Goal: Information Seeking & Learning: Learn about a topic

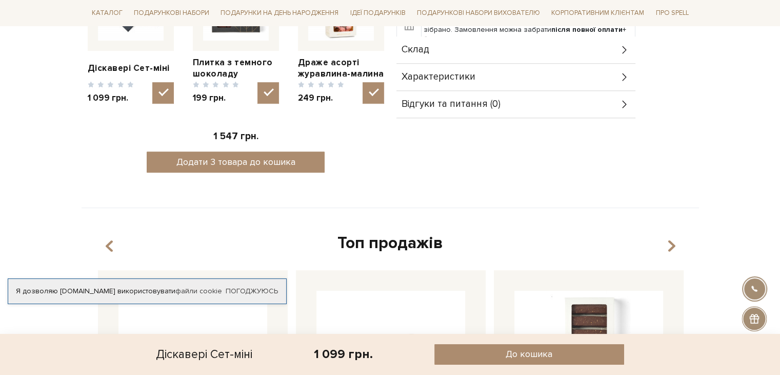
scroll to position [308, 0]
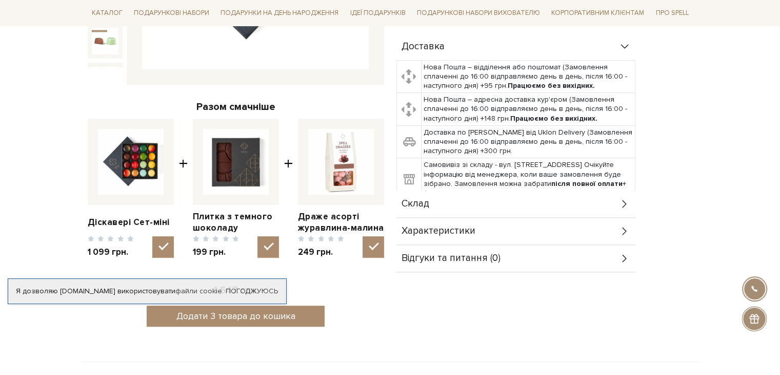
click at [486, 203] on div "Склад" at bounding box center [516, 203] width 239 height 27
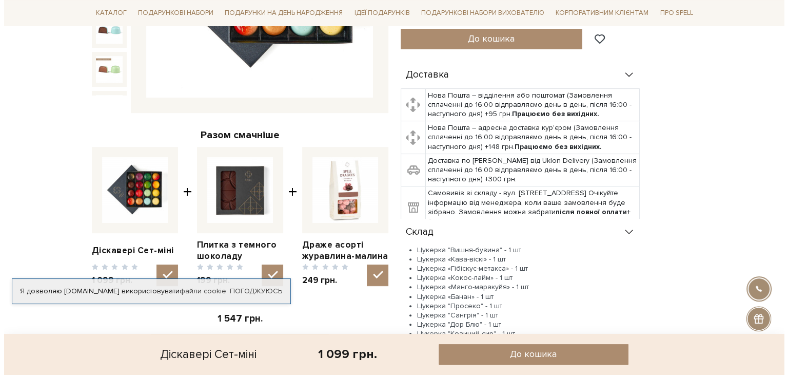
scroll to position [154, 0]
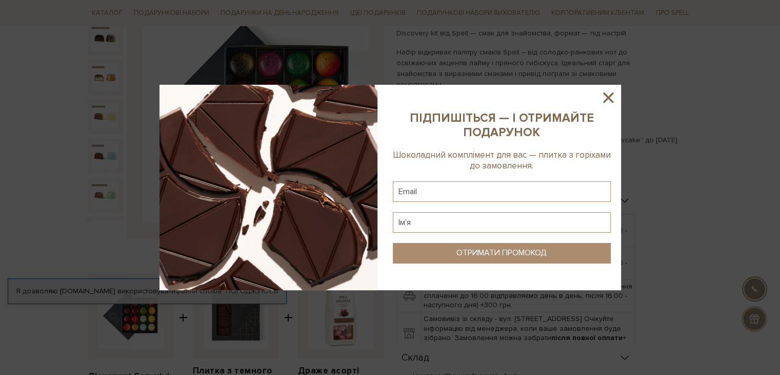
click at [603, 101] on icon at bounding box center [608, 97] width 17 height 17
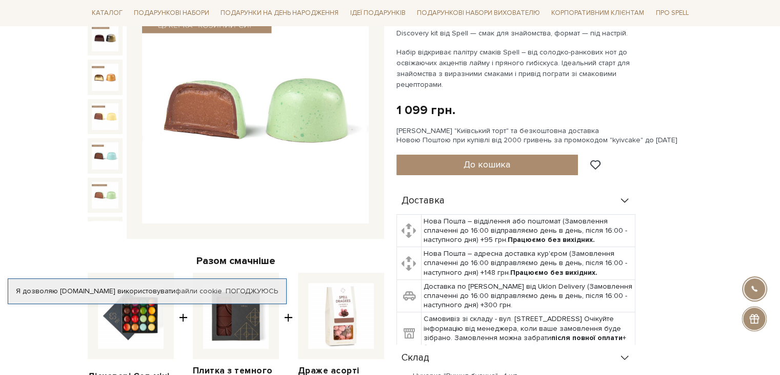
click at [109, 182] on img at bounding box center [105, 195] width 27 height 27
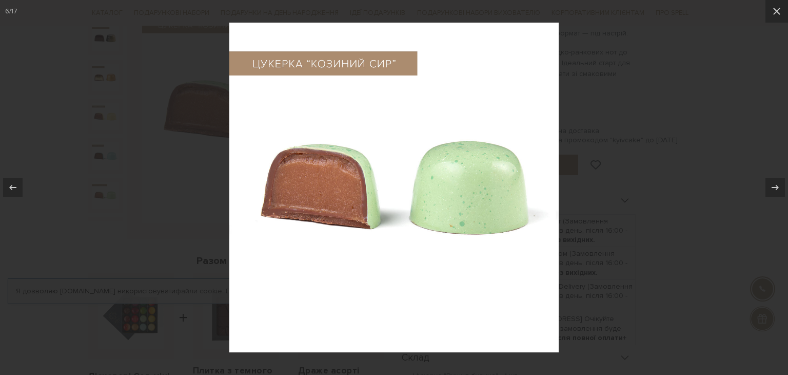
click at [662, 164] on div at bounding box center [394, 187] width 788 height 375
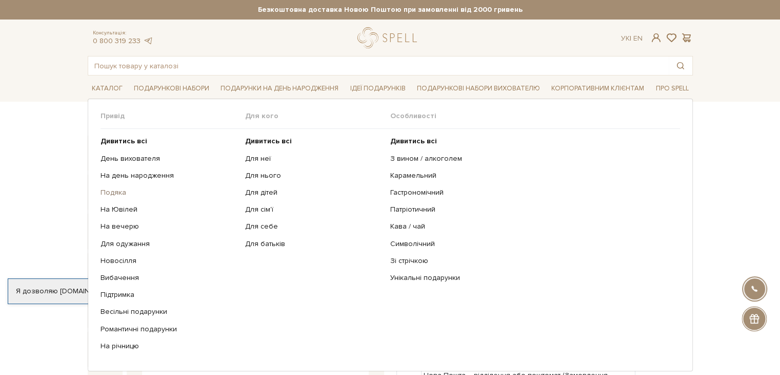
click at [115, 193] on link "Подяка" at bounding box center [170, 192] width 138 height 9
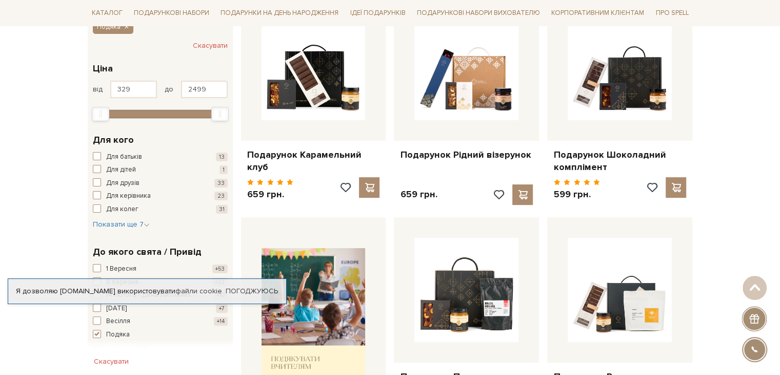
scroll to position [205, 0]
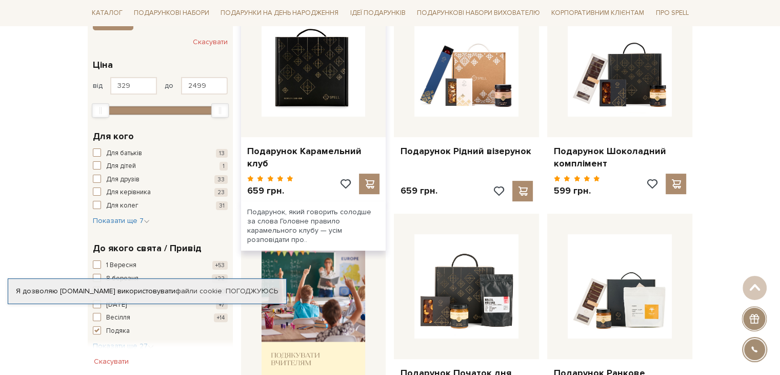
click at [307, 69] on img at bounding box center [314, 64] width 104 height 104
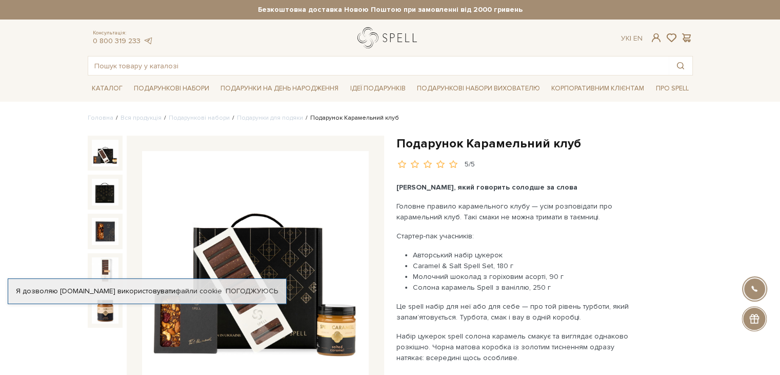
click at [392, 36] on link "logo" at bounding box center [390, 37] width 64 height 21
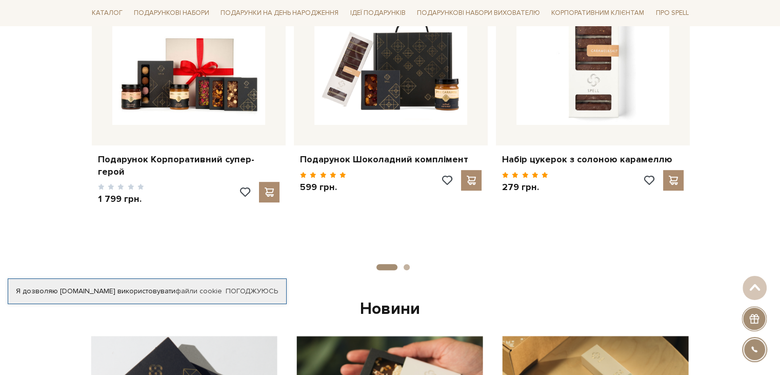
scroll to position [513, 0]
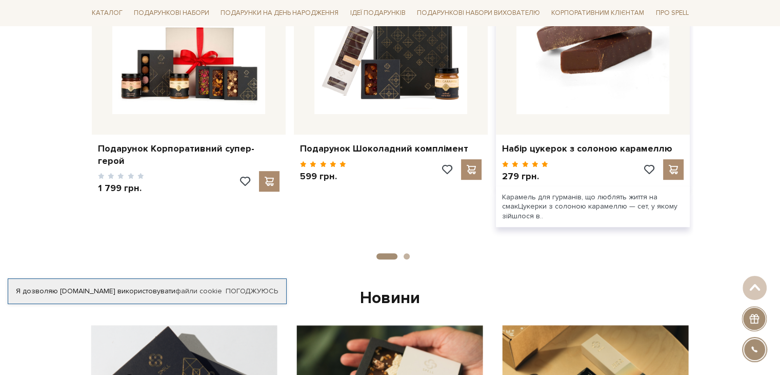
click at [588, 96] on img at bounding box center [593, 37] width 153 height 153
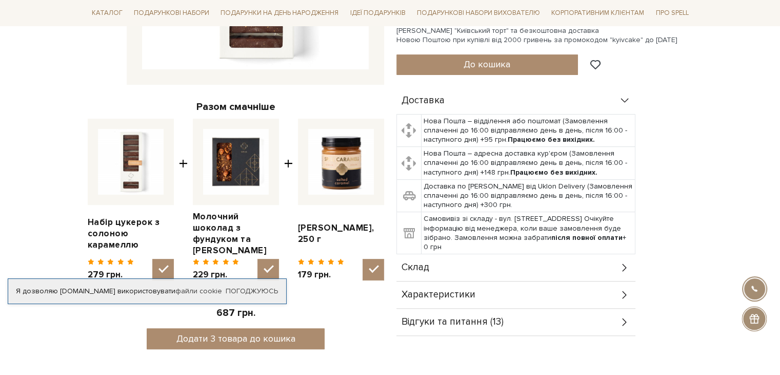
scroll to position [359, 0]
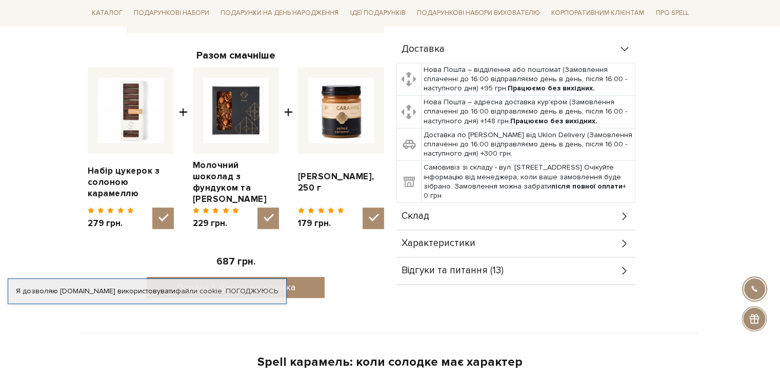
click at [486, 214] on div "Склад" at bounding box center [516, 216] width 239 height 27
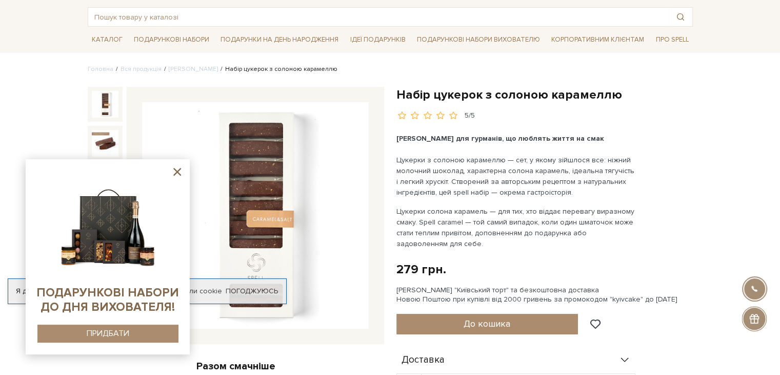
scroll to position [0, 0]
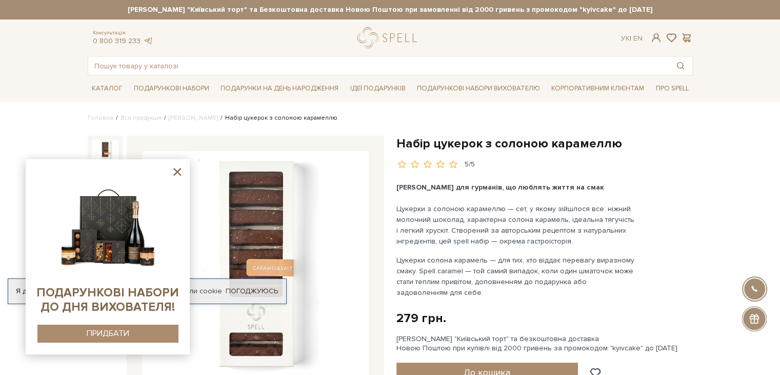
click at [175, 169] on icon at bounding box center [177, 172] width 8 height 8
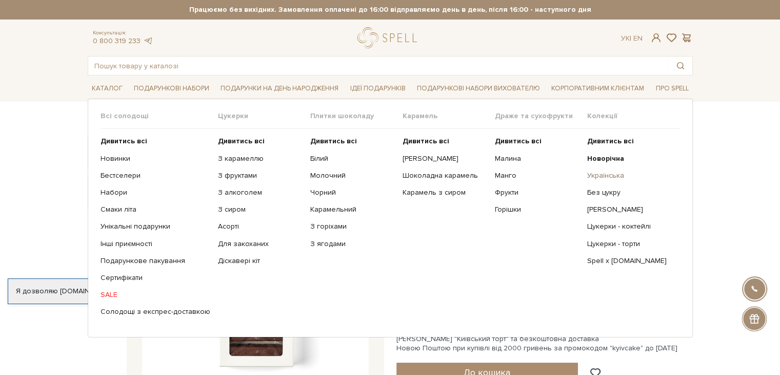
click at [602, 175] on link "Українська" at bounding box center [630, 175] width 85 height 9
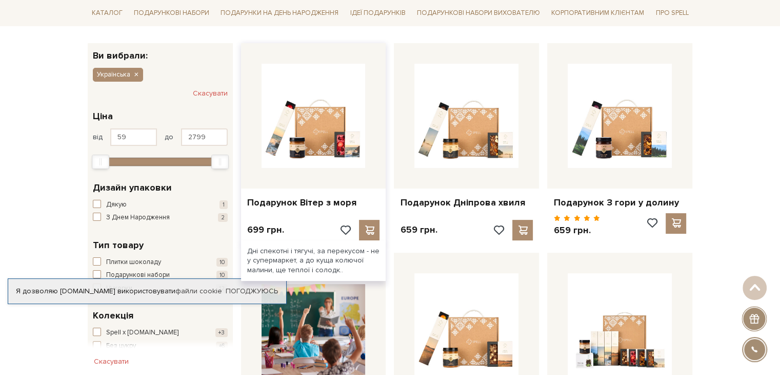
click at [303, 167] on div at bounding box center [313, 115] width 145 height 145
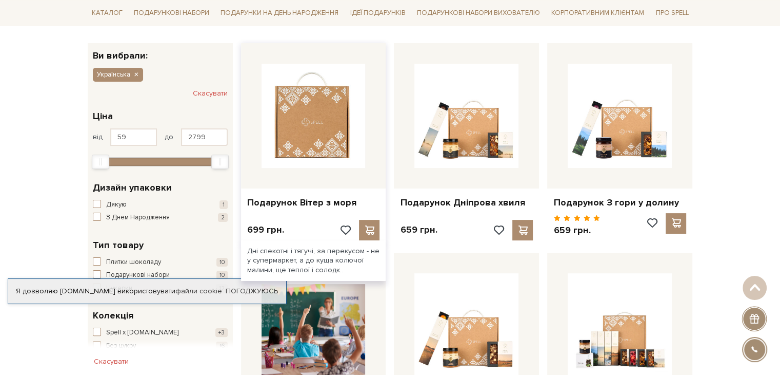
click at [309, 113] on img at bounding box center [314, 116] width 104 height 104
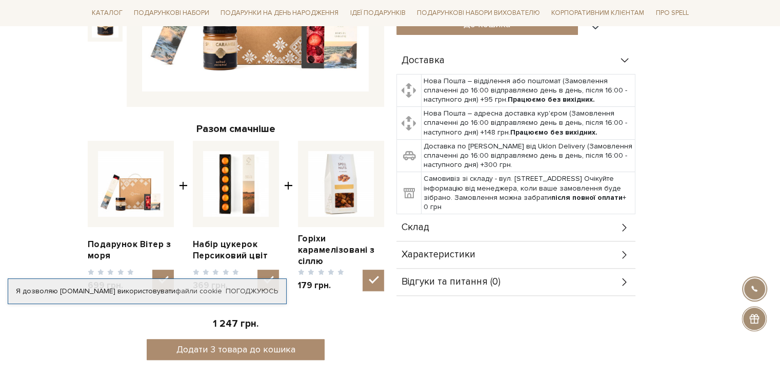
scroll to position [359, 0]
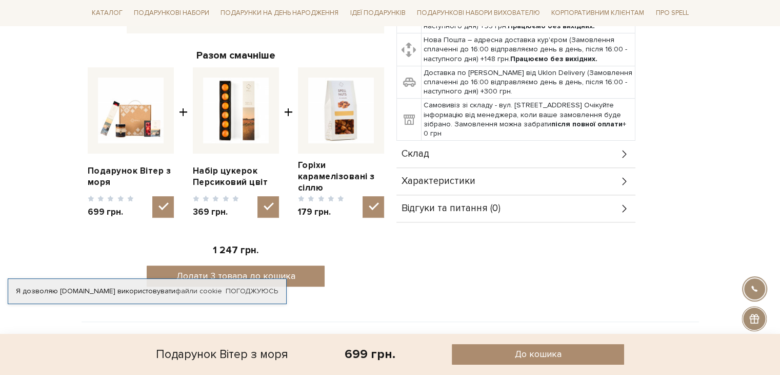
click at [467, 155] on div "Склад" at bounding box center [516, 154] width 239 height 27
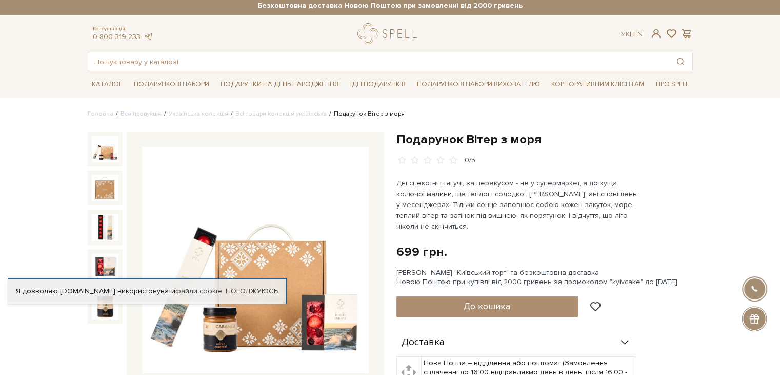
scroll to position [0, 0]
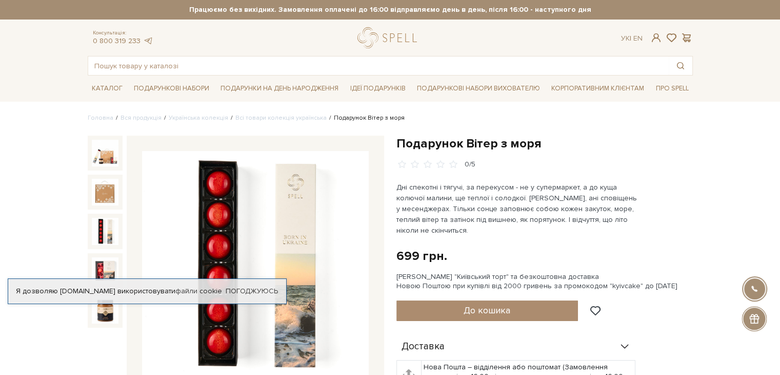
click at [107, 226] on img at bounding box center [105, 231] width 27 height 27
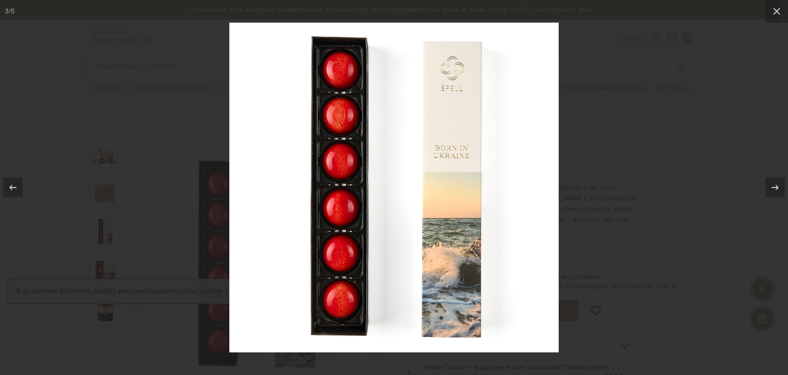
click at [581, 167] on div at bounding box center [394, 187] width 788 height 375
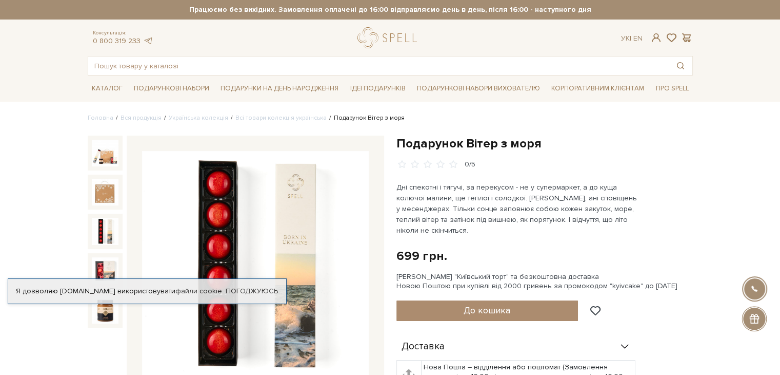
click at [105, 232] on img at bounding box center [105, 231] width 27 height 27
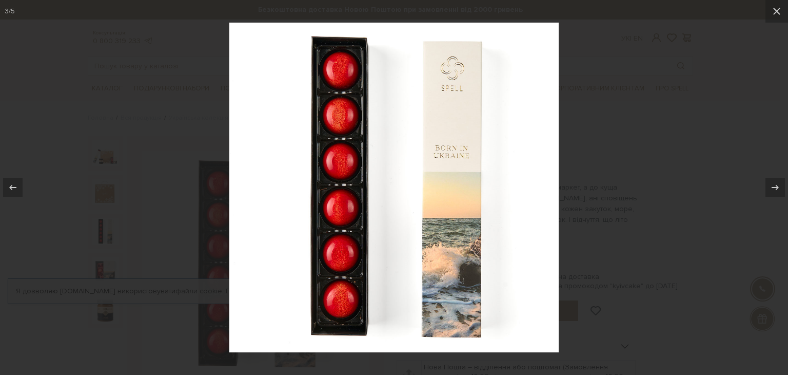
click at [633, 179] on div at bounding box center [394, 187] width 788 height 375
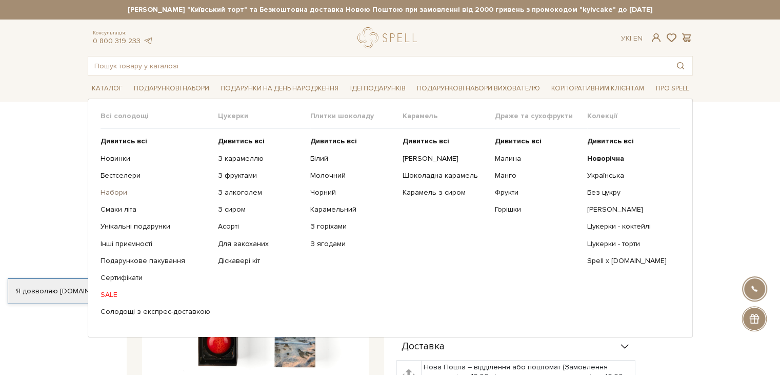
click at [109, 193] on link "Набори" at bounding box center [156, 192] width 110 height 9
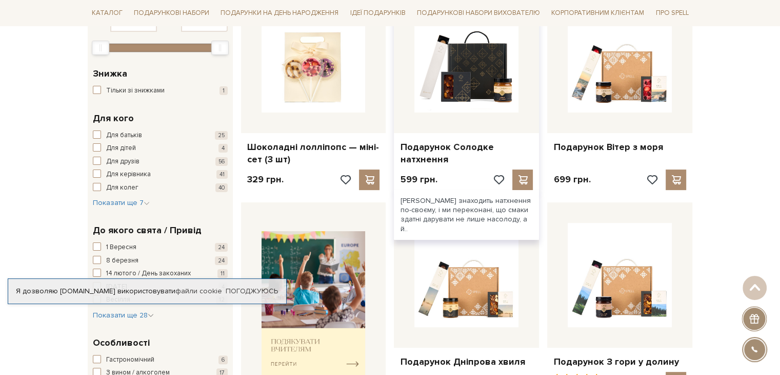
scroll to position [257, 0]
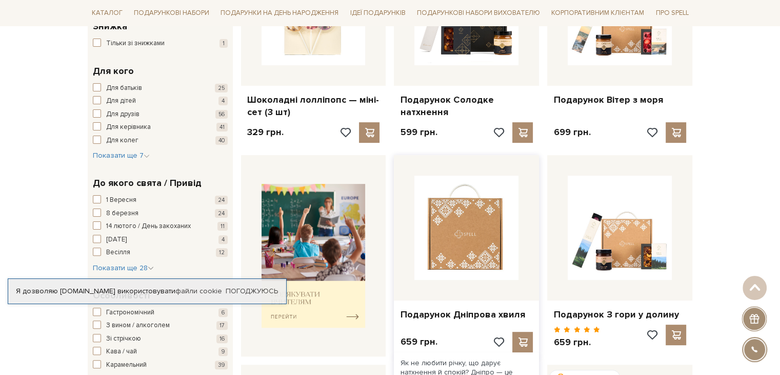
click at [482, 219] on img at bounding box center [467, 227] width 104 height 104
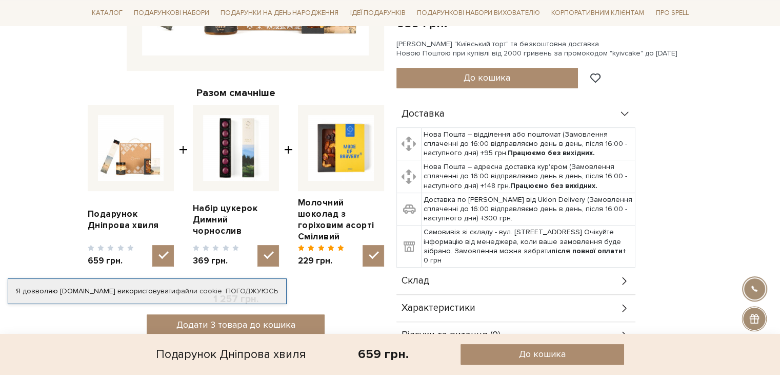
scroll to position [410, 0]
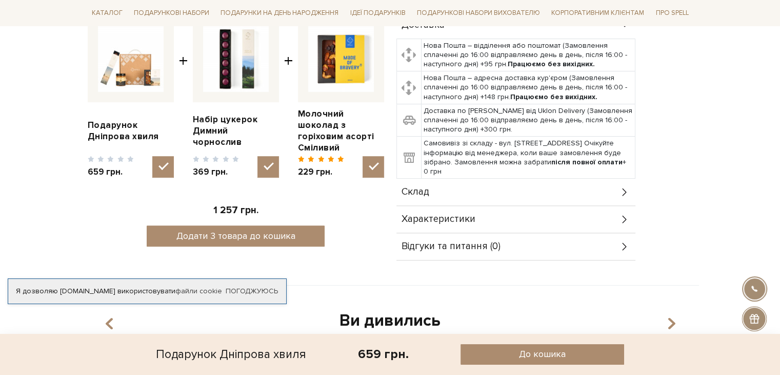
click at [436, 197] on div "Склад" at bounding box center [516, 192] width 239 height 27
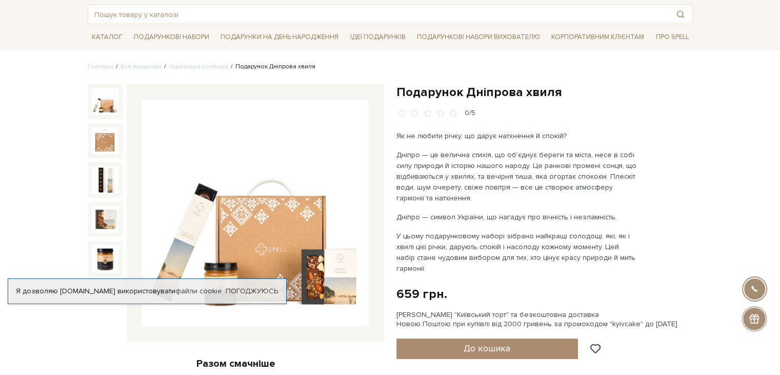
scroll to position [0, 0]
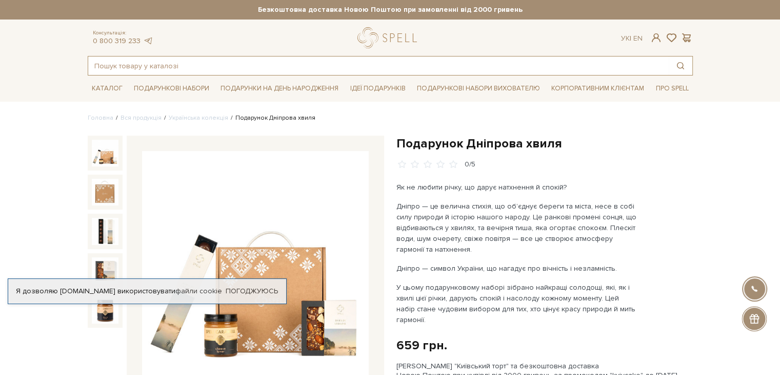
click at [304, 67] on input "text" at bounding box center [378, 65] width 581 height 18
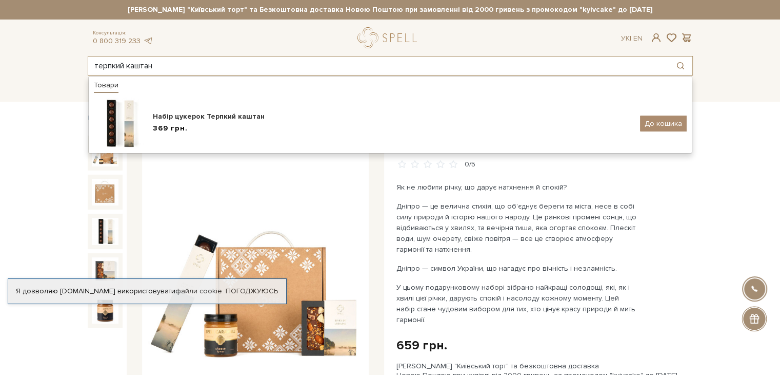
type input "терпкий каштан"
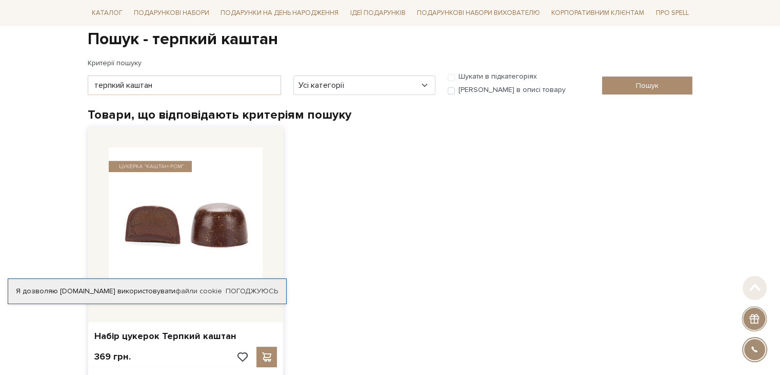
scroll to position [103, 0]
click at [187, 212] on img at bounding box center [186, 224] width 154 height 154
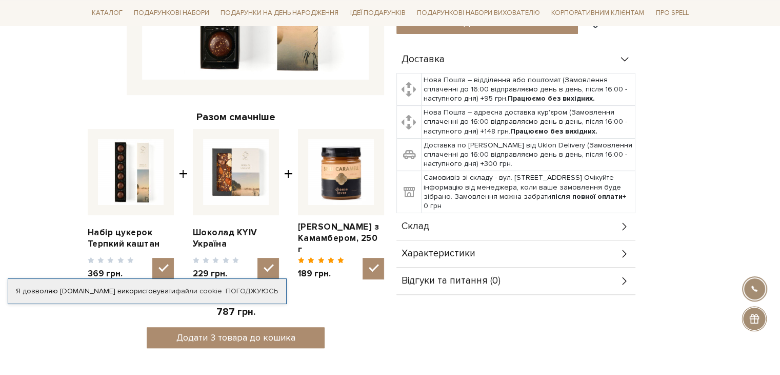
scroll to position [359, 0]
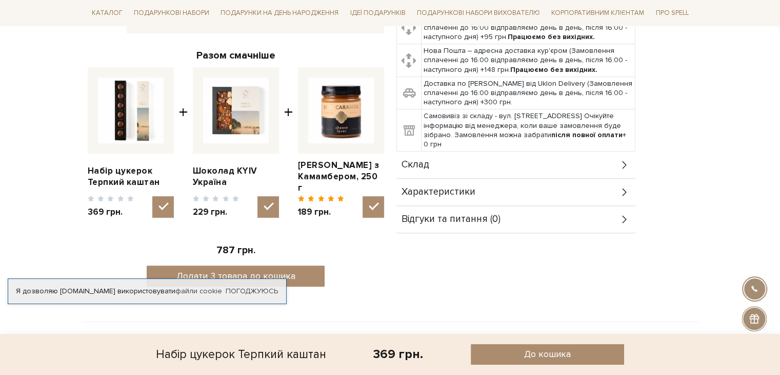
drag, startPoint x: 447, startPoint y: 159, endPoint x: 422, endPoint y: 169, distance: 27.2
click at [447, 159] on div "Склад" at bounding box center [516, 164] width 239 height 27
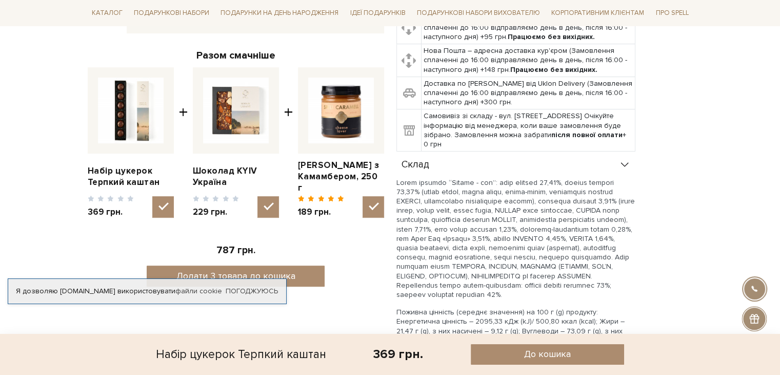
drag, startPoint x: 261, startPoint y: 288, endPoint x: 283, endPoint y: 288, distance: 22.6
click at [261, 288] on link "Погоджуюсь" at bounding box center [252, 290] width 52 height 9
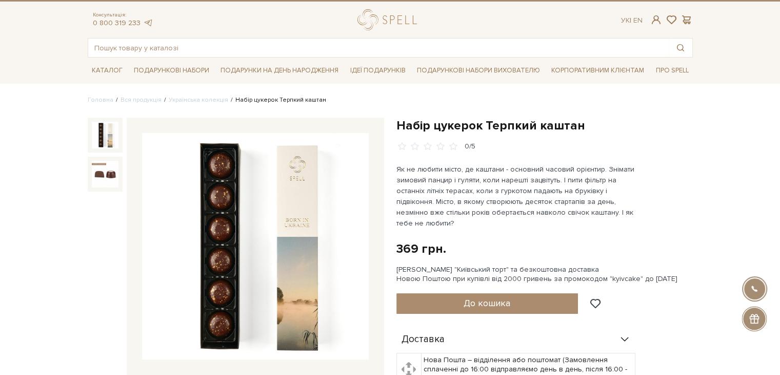
scroll to position [0, 0]
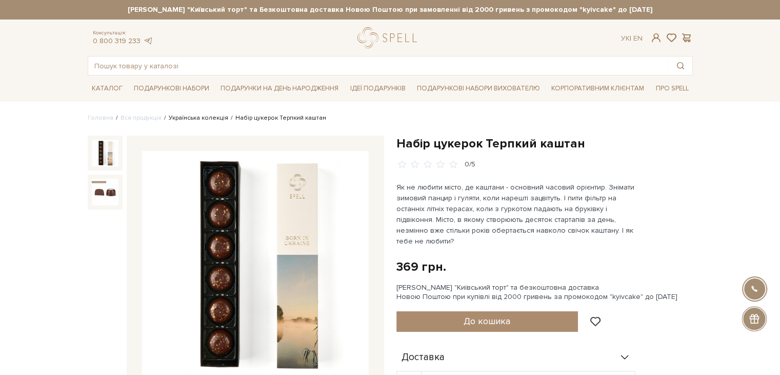
click at [191, 120] on link "Українська колекція" at bounding box center [199, 118] width 60 height 8
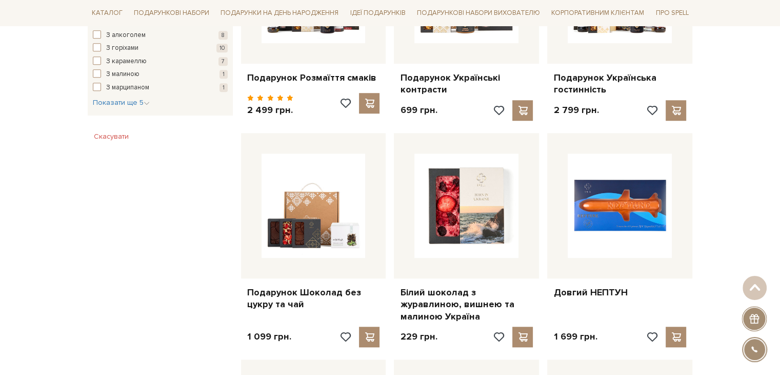
scroll to position [770, 0]
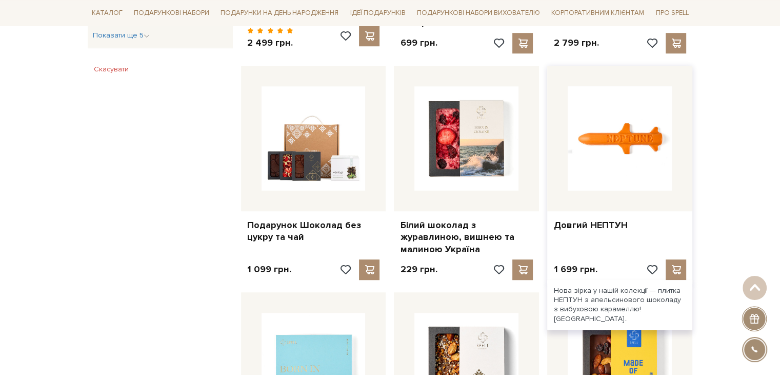
click at [620, 138] on img at bounding box center [620, 138] width 104 height 104
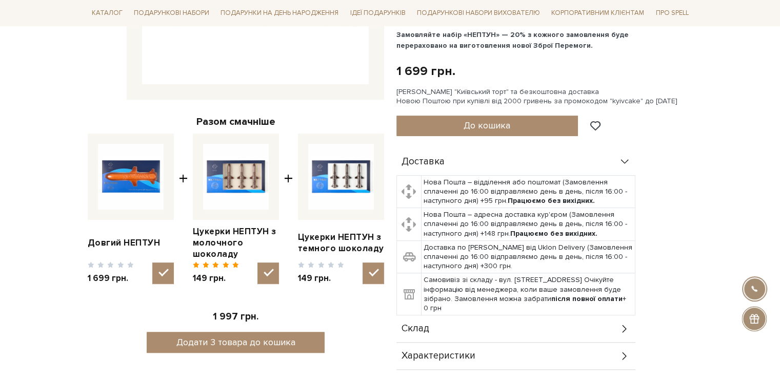
scroll to position [410, 0]
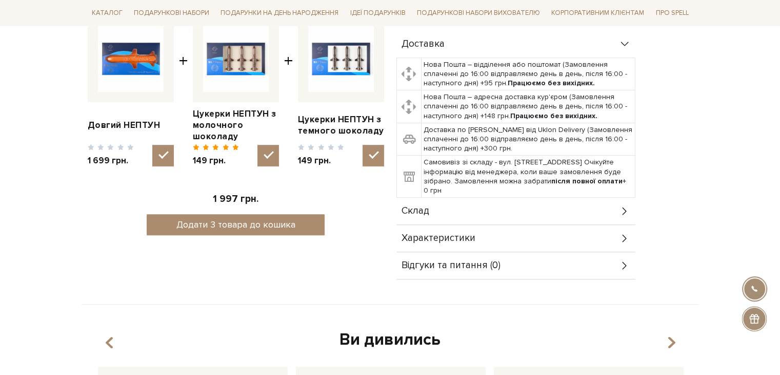
click at [434, 210] on div "Склад" at bounding box center [516, 211] width 239 height 27
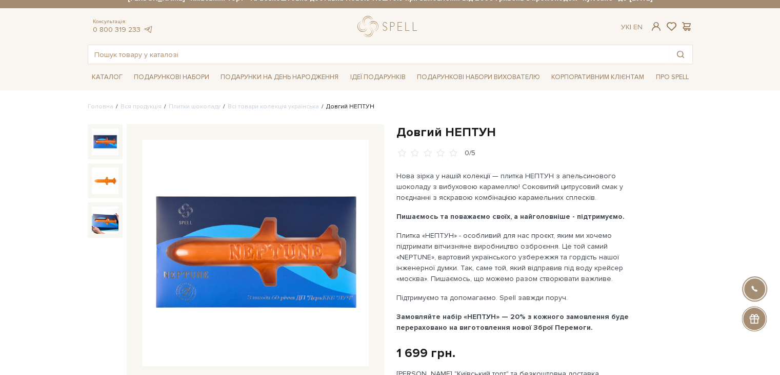
scroll to position [0, 0]
